Goal: Find specific page/section: Find specific page/section

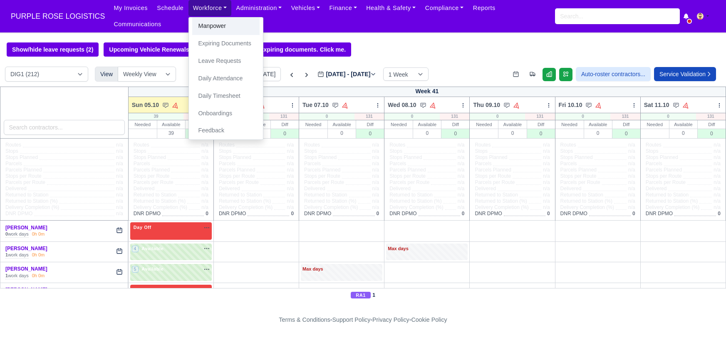
click at [204, 30] on link "Manpower" at bounding box center [225, 25] width 67 height 17
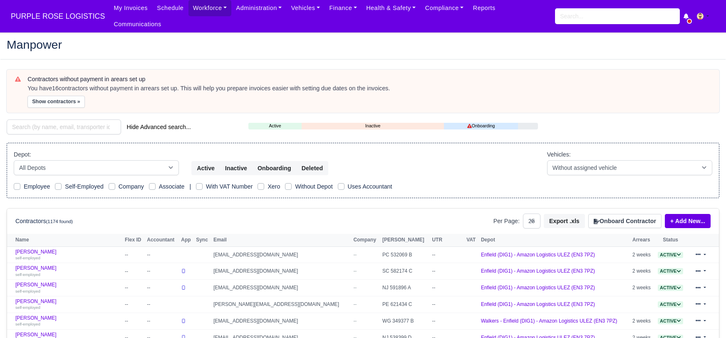
select select "25"
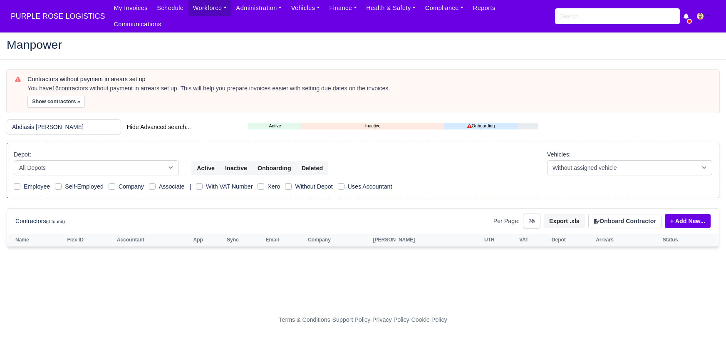
drag, startPoint x: 69, startPoint y: 120, endPoint x: 36, endPoint y: 116, distance: 33.1
click at [36, 119] on input "Abdiasis [PERSON_NAME]" at bounding box center [64, 126] width 114 height 15
type input "A"
